Goal: Task Accomplishment & Management: Manage account settings

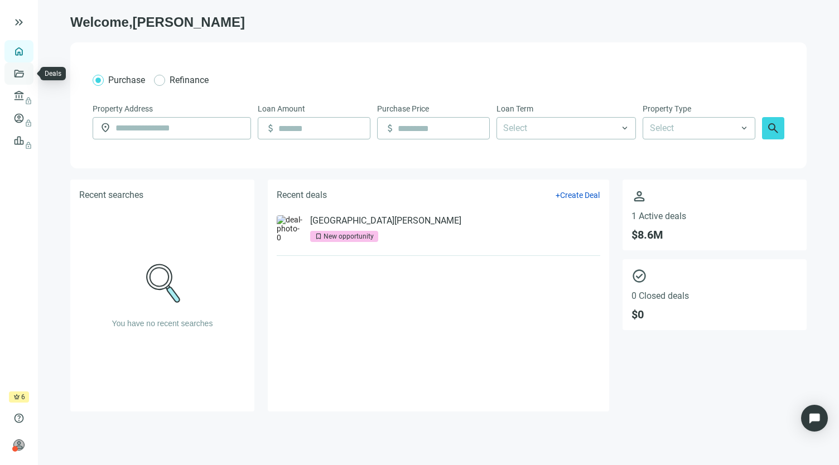
click at [28, 70] on link "Deals" at bounding box center [38, 73] width 20 height 9
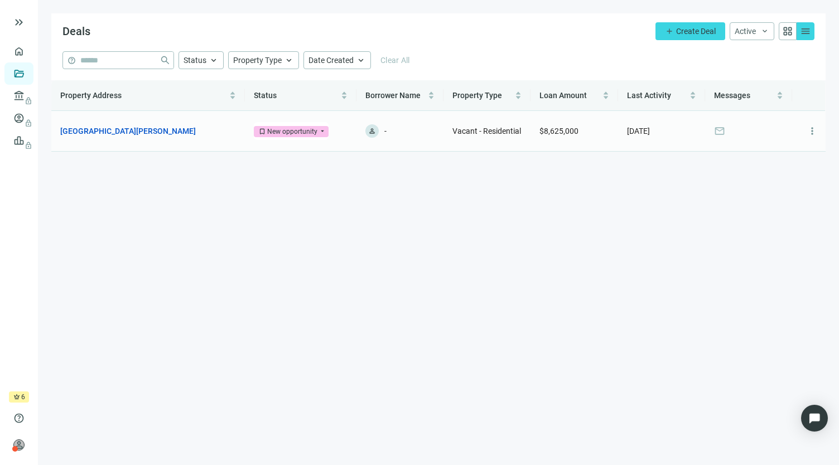
click at [324, 131] on span "bookmark New opportunity" at bounding box center [291, 131] width 75 height 11
click at [322, 131] on span "bookmark New opportunity" at bounding box center [291, 131] width 75 height 11
